Goal: Obtain resource: Obtain resource

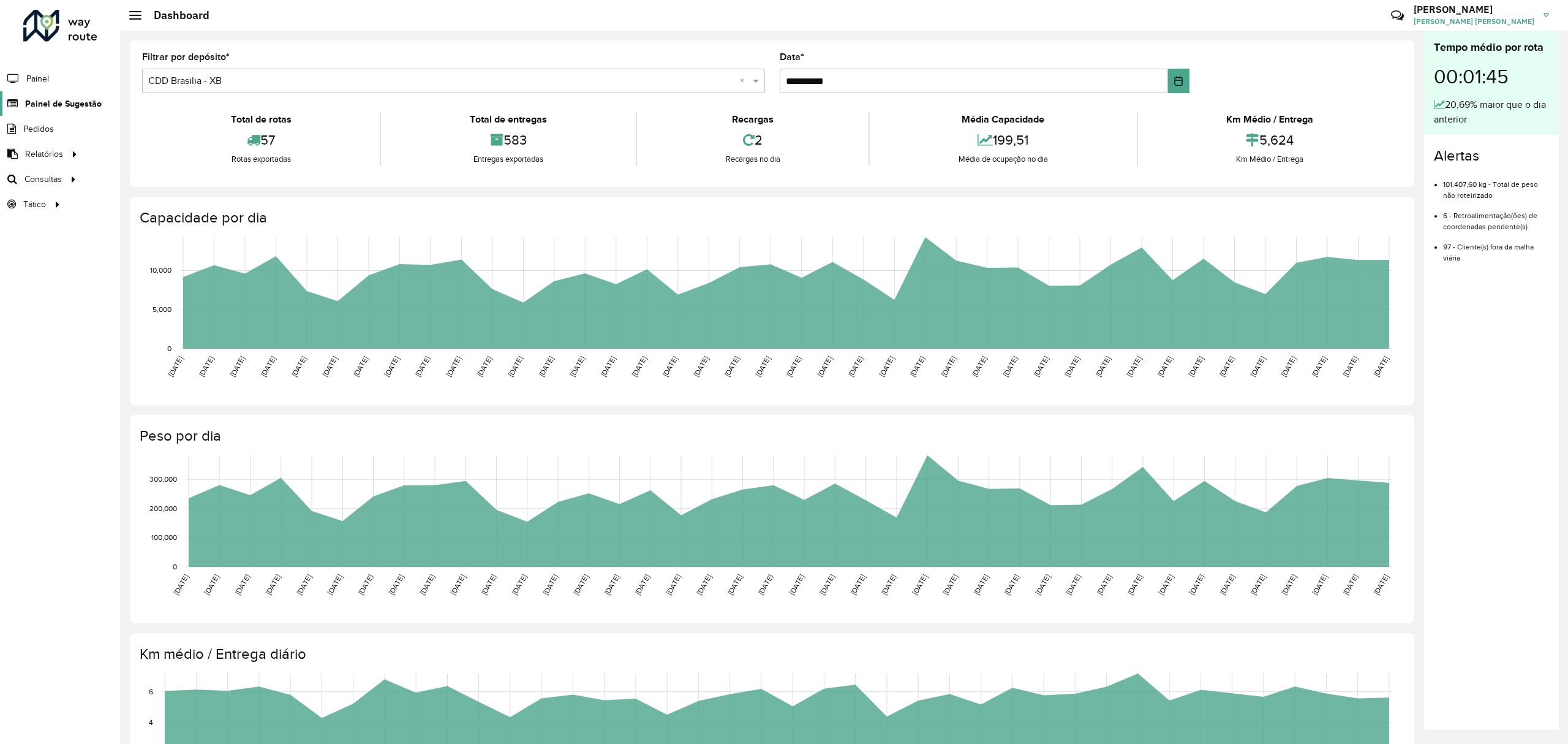
click at [83, 96] on link "Painel de Sugestão" at bounding box center [51, 104] width 102 height 25
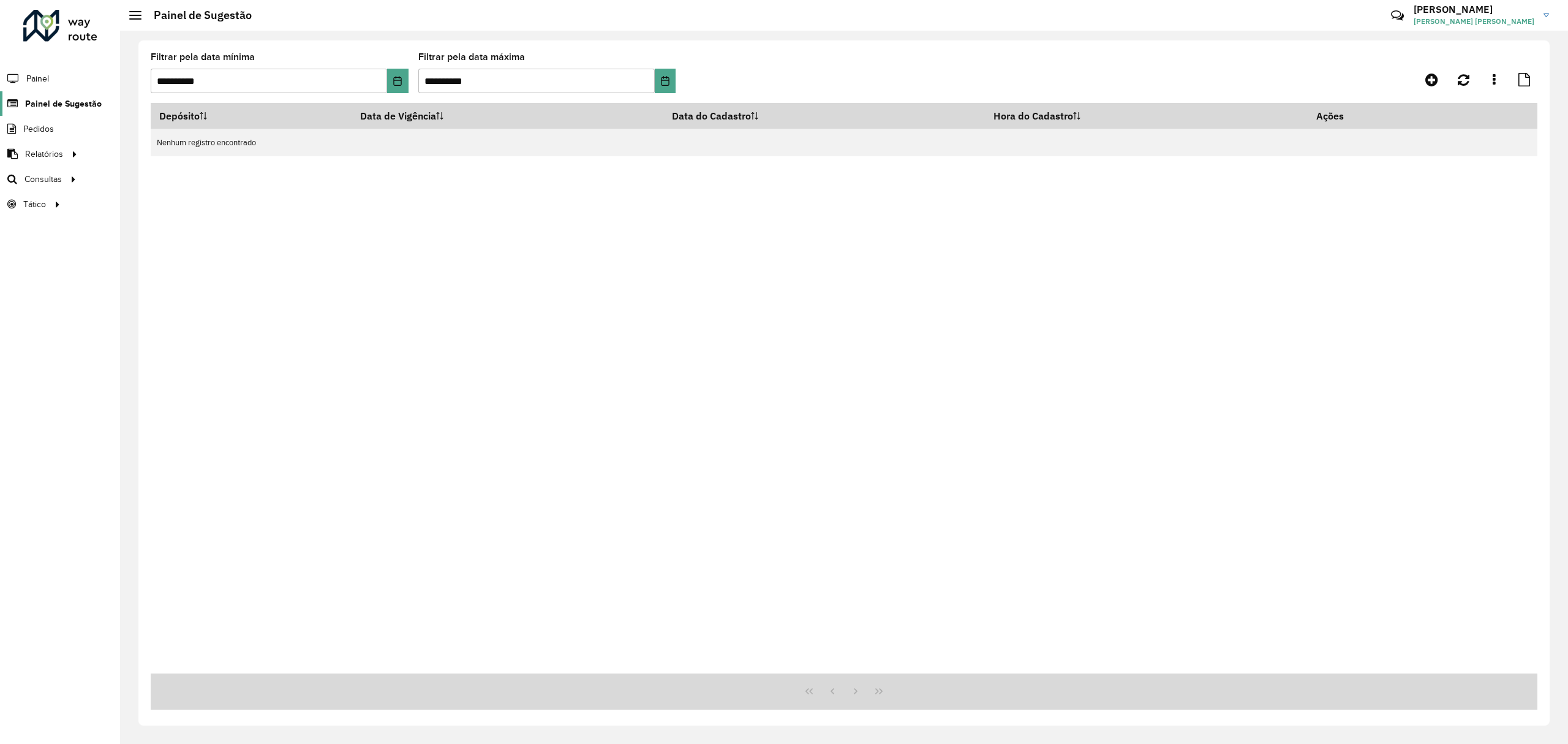
click at [94, 104] on span "Painel de Sugestão" at bounding box center [63, 104] width 76 height 13
click at [179, 158] on link "Clientes" at bounding box center [205, 154] width 152 height 25
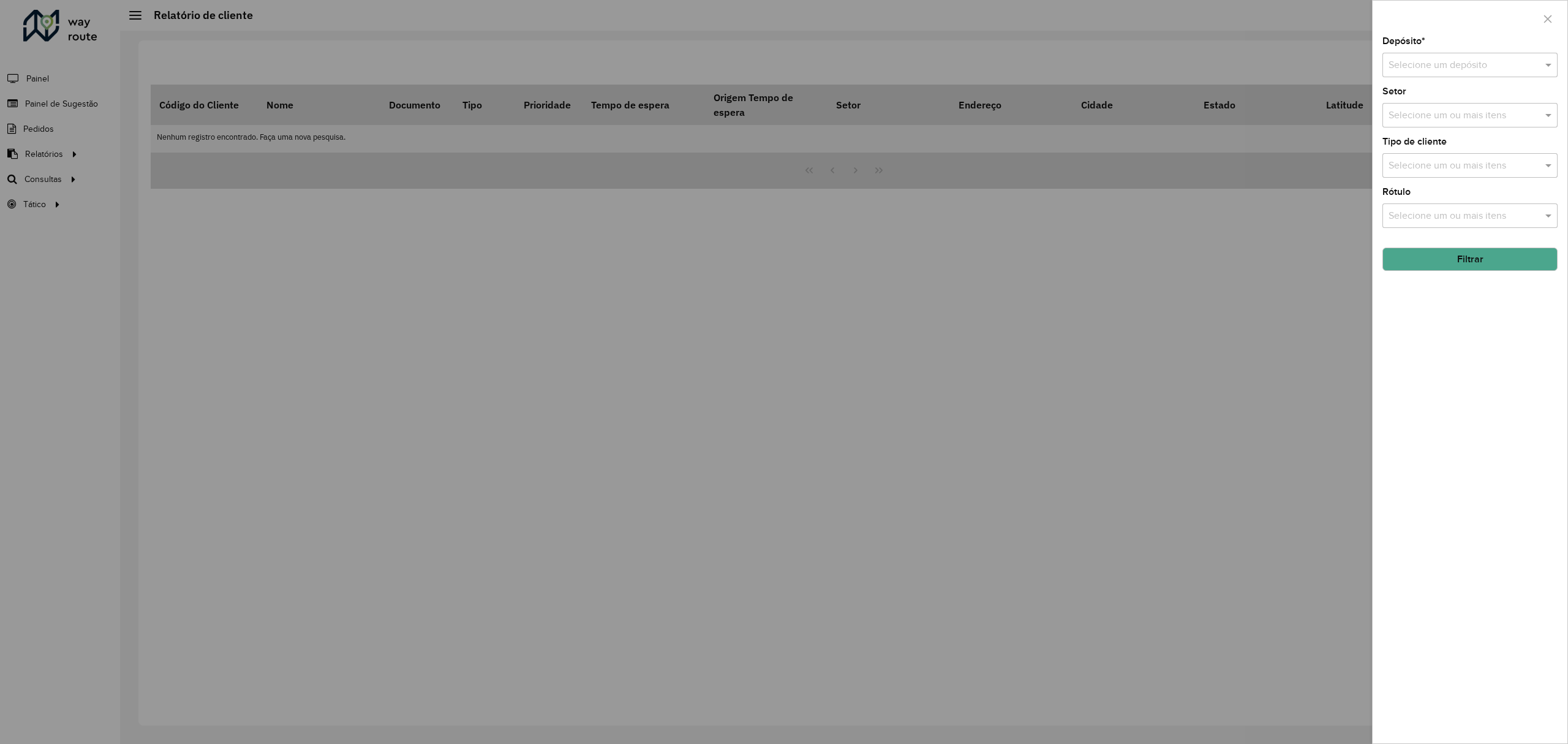
click at [1469, 61] on input "text" at bounding box center [1458, 66] width 138 height 15
click at [1423, 172] on div "CDD [GEOGRAPHIC_DATA]" at bounding box center [1470, 162] width 173 height 20
click at [1439, 274] on div "Depósito * Selecione um depósito × CDD Rondonópolis × Setor Selecione um ou mai…" at bounding box center [1470, 389] width 195 height 706
click at [1444, 257] on button "Filtrar" at bounding box center [1470, 259] width 176 height 23
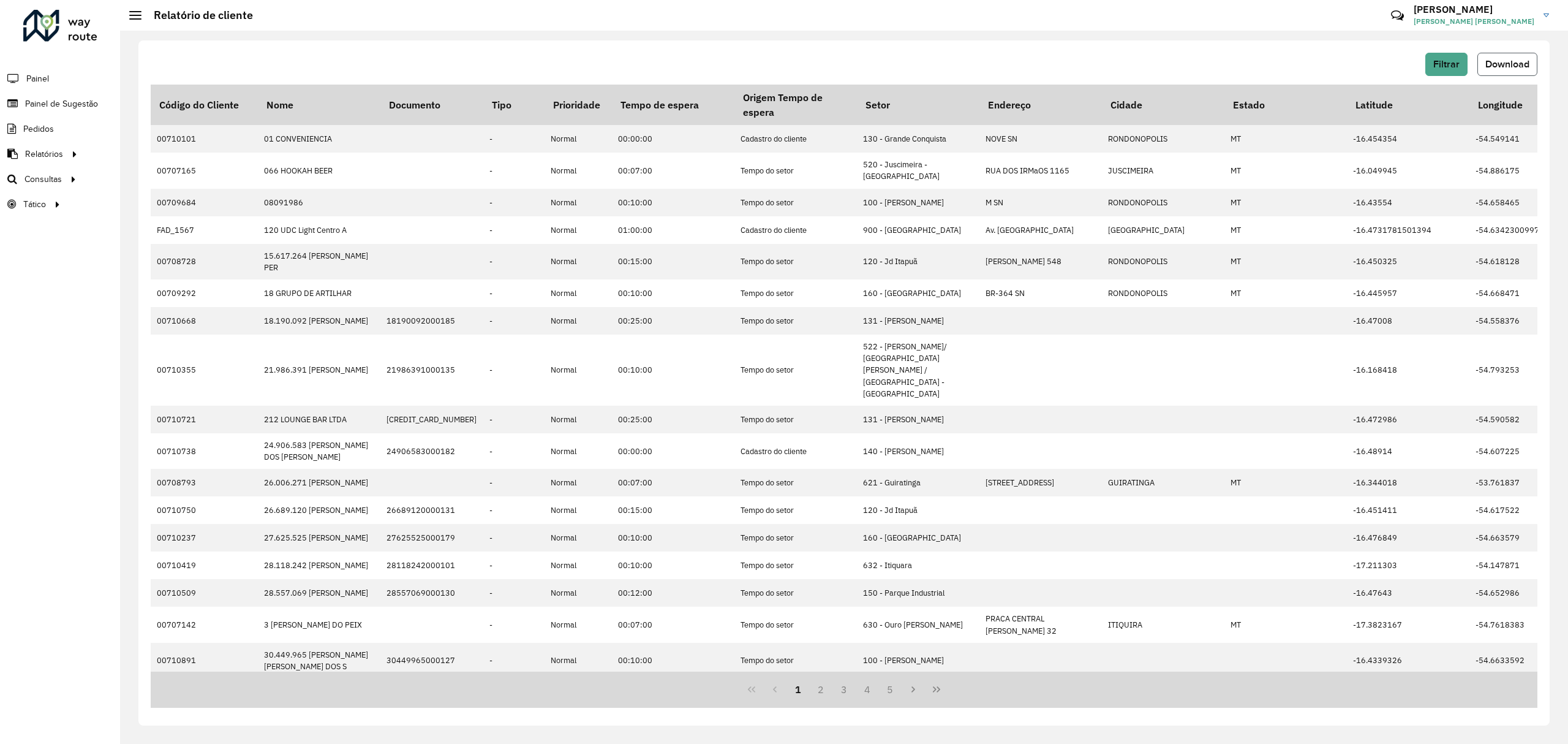
click at [1510, 68] on span "Download" at bounding box center [1508, 64] width 44 height 11
